Goal: Check status

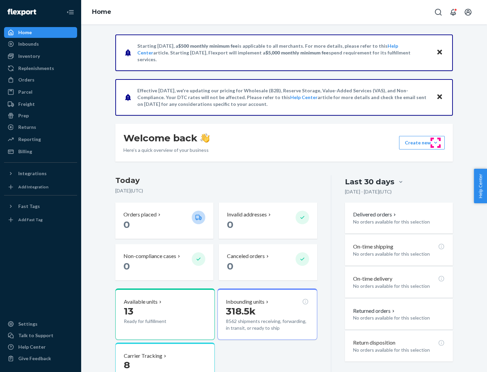
click at [436, 143] on button "Create new Create new inbound Create new order Create new product" at bounding box center [422, 143] width 46 height 14
click at [28, 44] on div "Inbounds" at bounding box center [28, 44] width 21 height 7
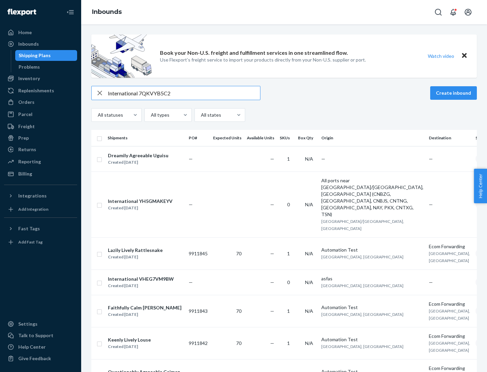
type input "International 7QKVYB5C29"
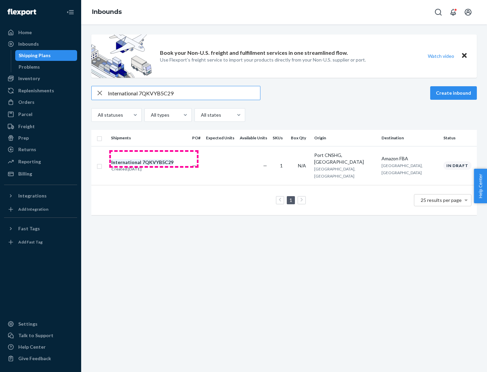
click at [154, 166] on div "Created [DATE]" at bounding box center [142, 169] width 62 height 7
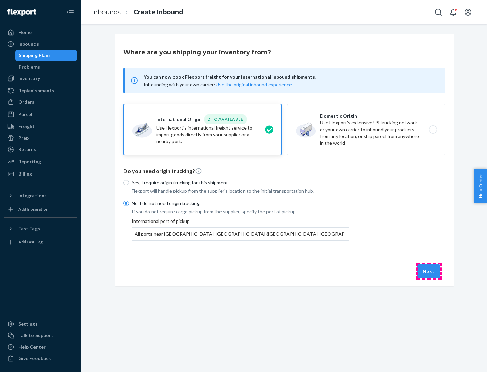
click at [429, 271] on button "Next" at bounding box center [428, 271] width 23 height 14
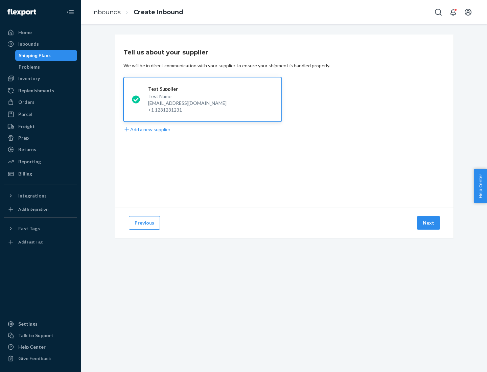
click at [429, 223] on button "Next" at bounding box center [428, 223] width 23 height 14
